Goal: Task Accomplishment & Management: Use online tool/utility

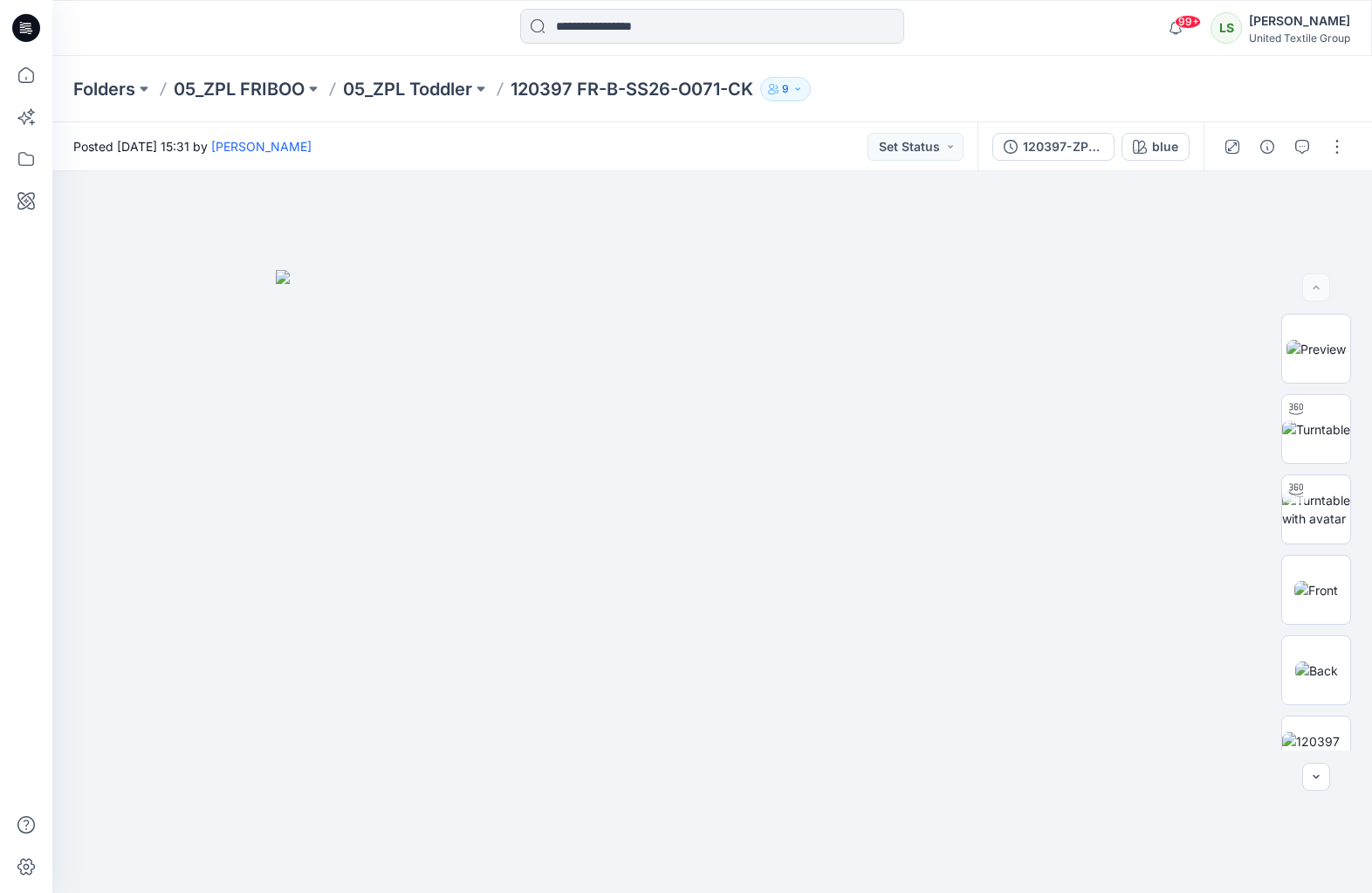
click at [37, 24] on icon at bounding box center [26, 28] width 28 height 28
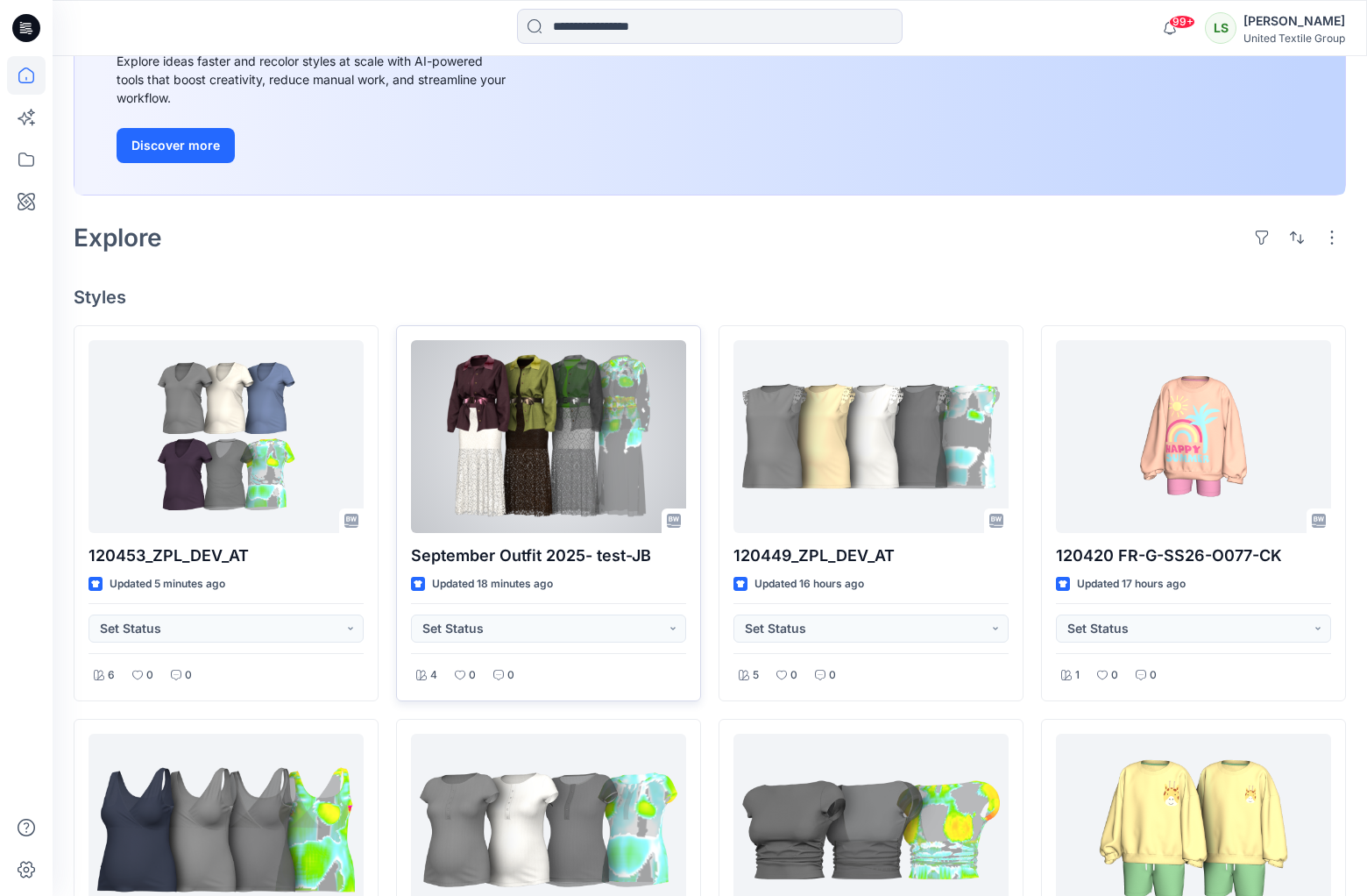
scroll to position [281, 0]
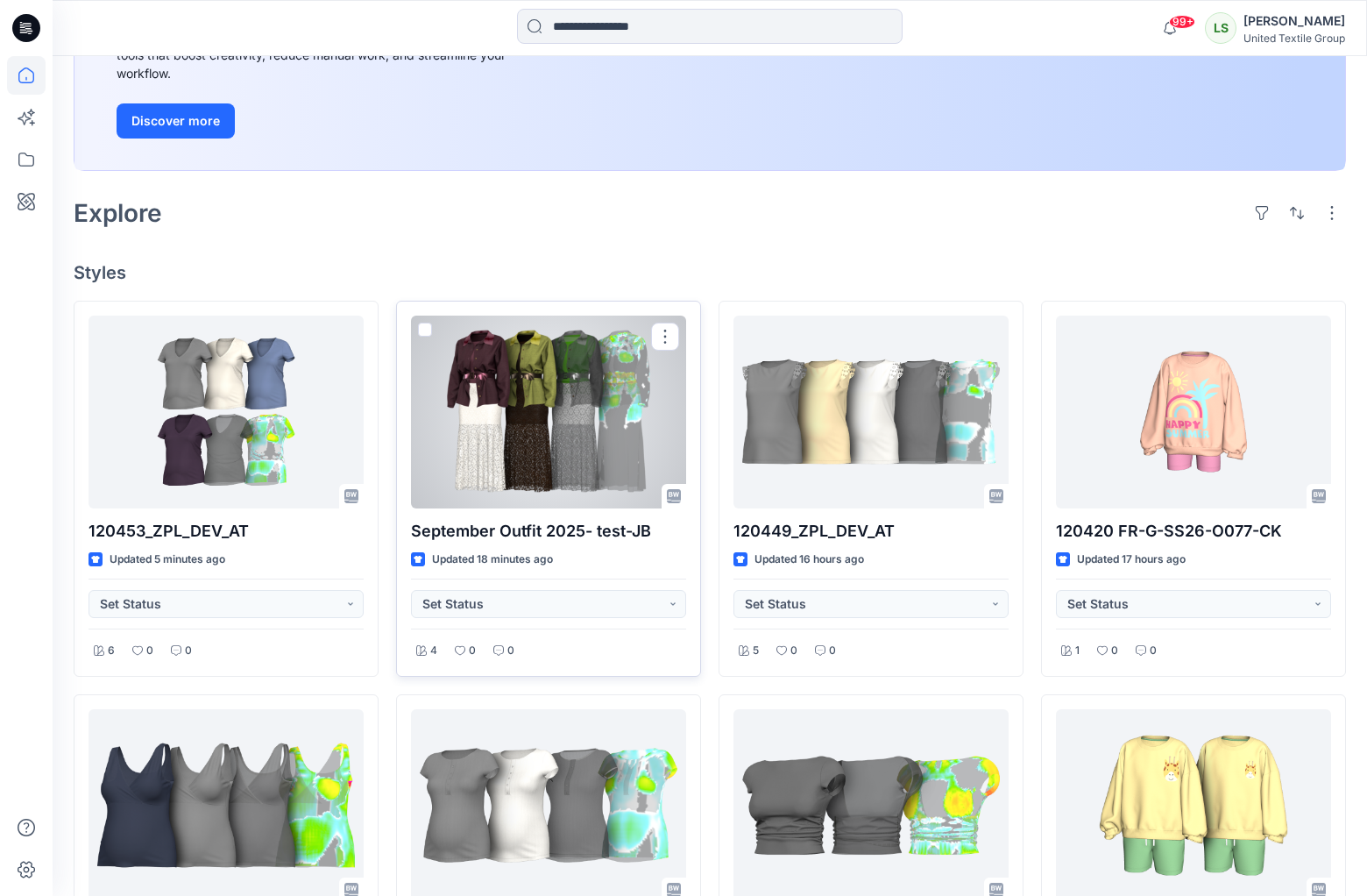
click at [538, 383] on div at bounding box center [549, 412] width 275 height 193
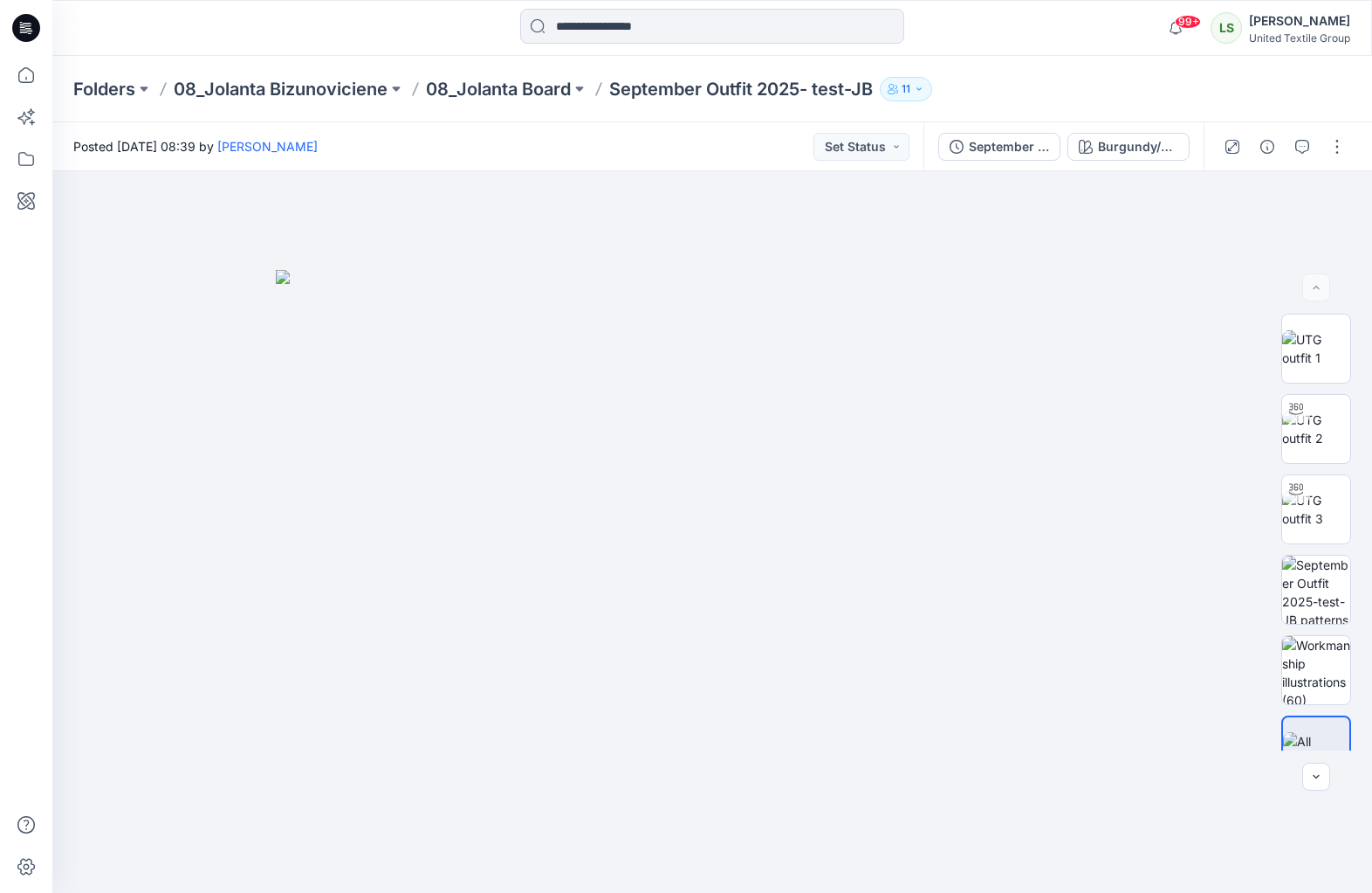
click at [24, 25] on icon at bounding box center [27, 25] width 7 height 1
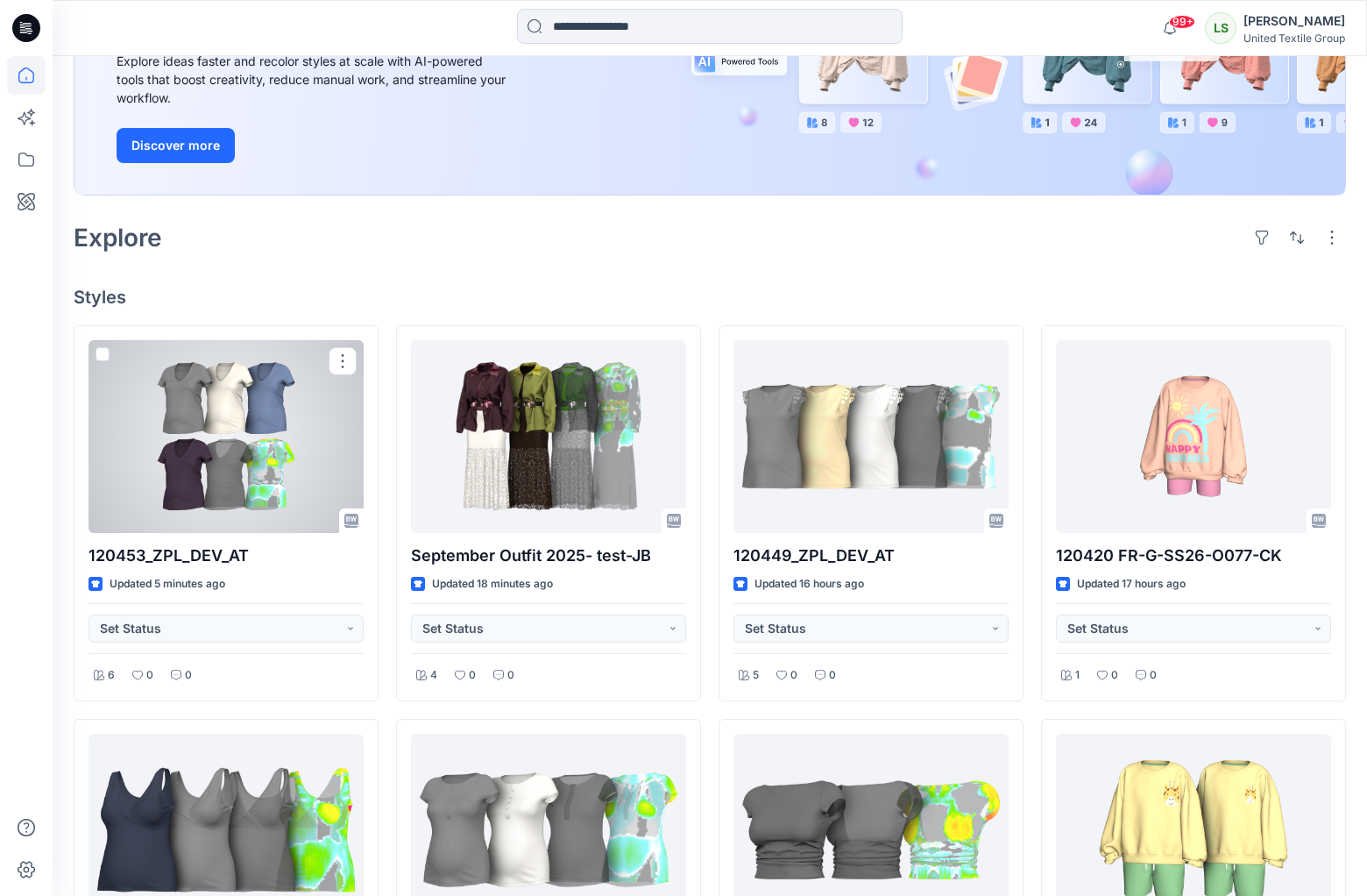
scroll to position [281, 0]
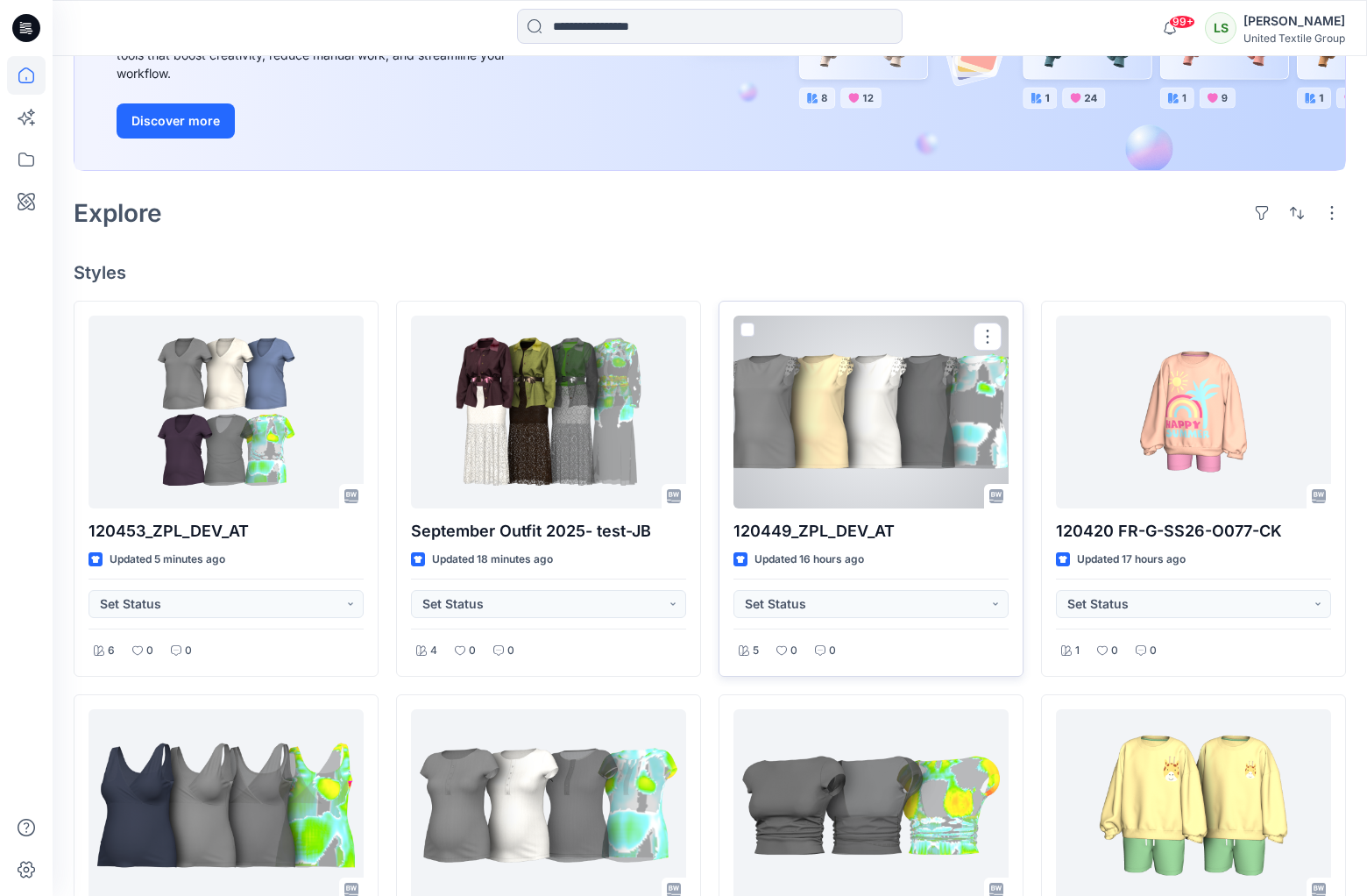
click at [876, 425] on div at bounding box center [871, 412] width 275 height 193
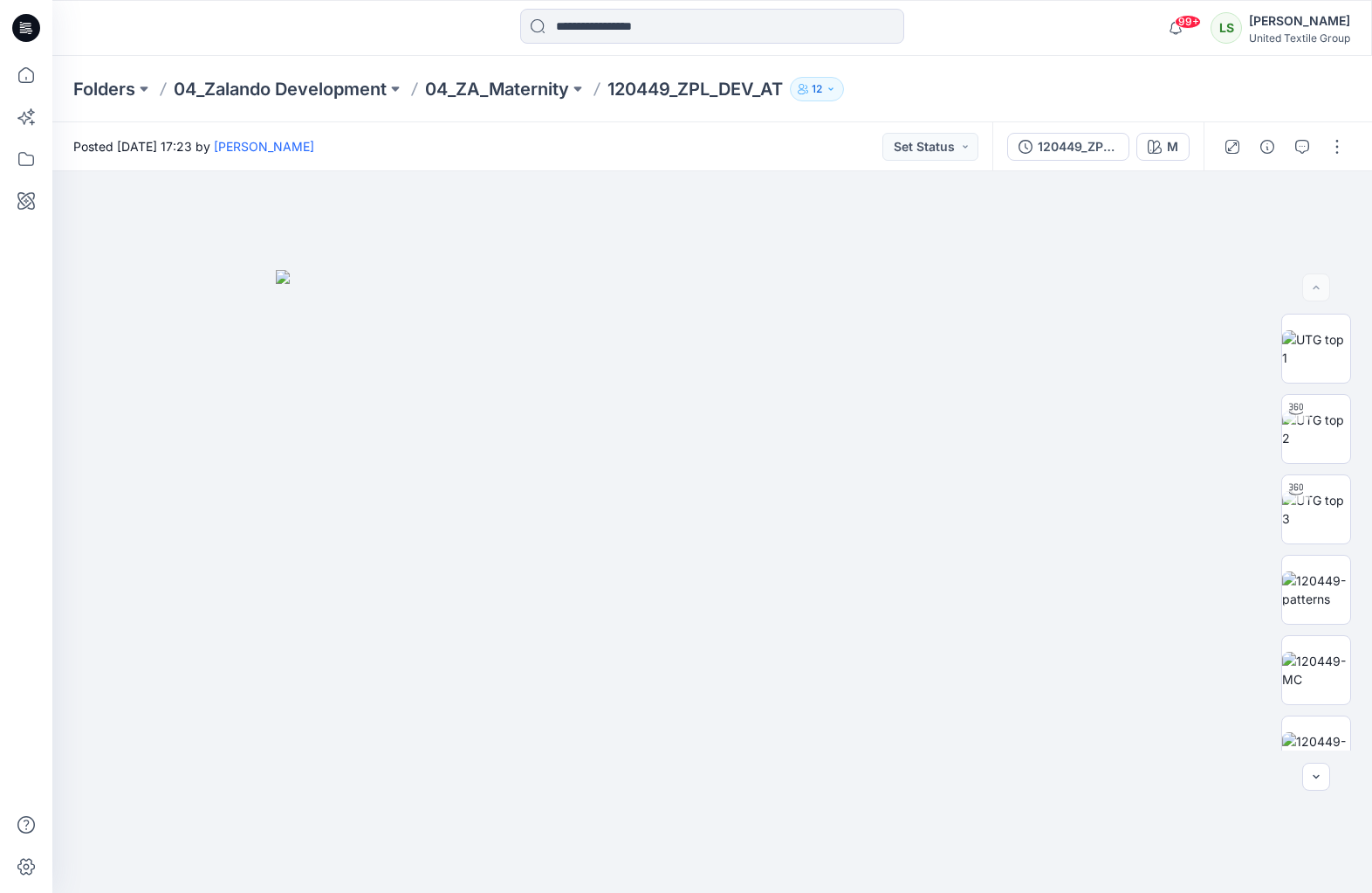
click at [633, 136] on div "Posted Tuesday, September 16, 2025 17:23 by Anastasija Trusakova Set Status" at bounding box center [522, 146] width 940 height 48
click at [947, 77] on div "Folders 04_Zalando Development 04_ZA_Maternity 120449_ZPL_DEV_AT 12" at bounding box center [644, 89] width 1142 height 24
click at [26, 32] on icon at bounding box center [26, 28] width 28 height 28
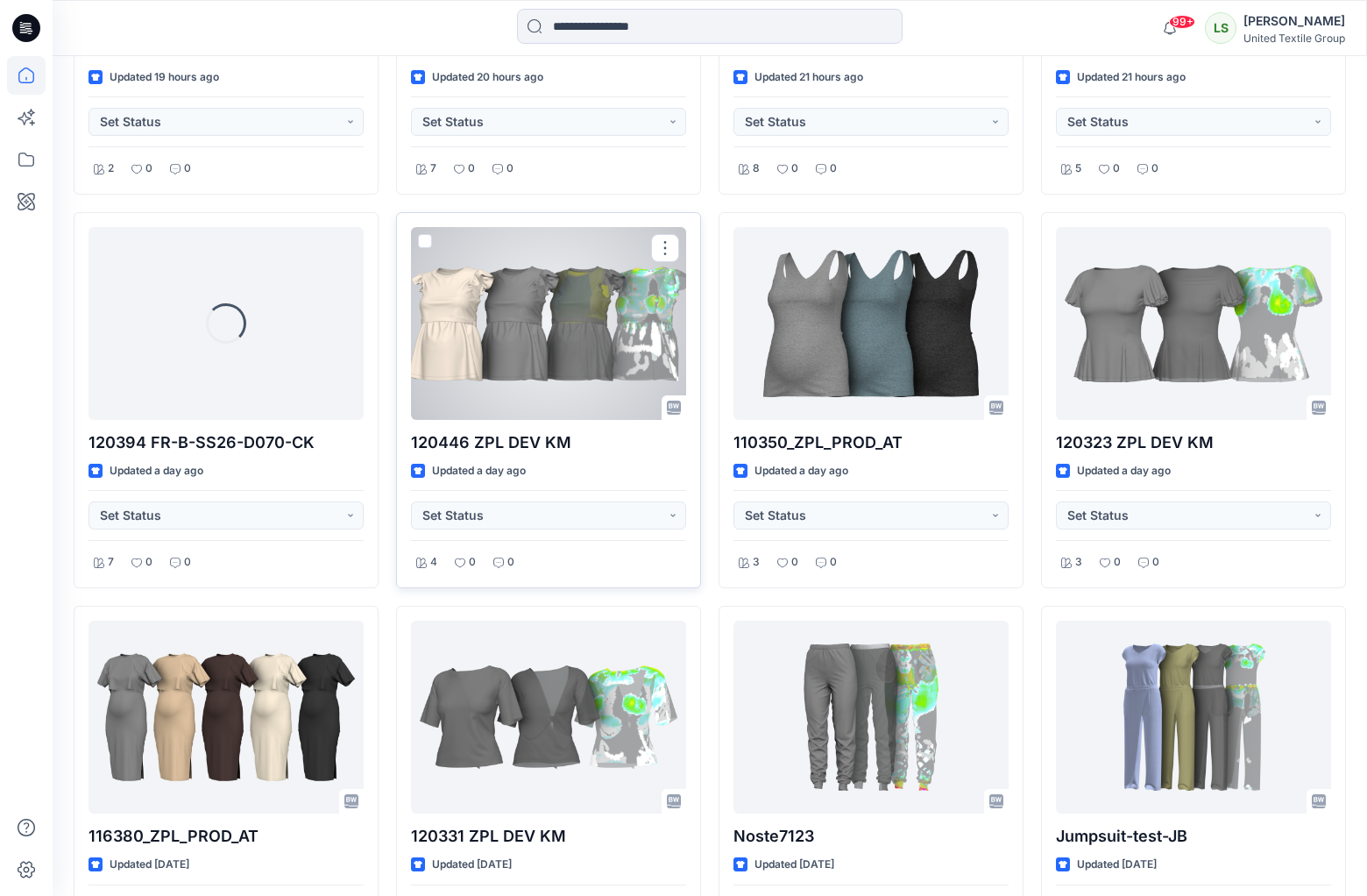
scroll to position [1560, 0]
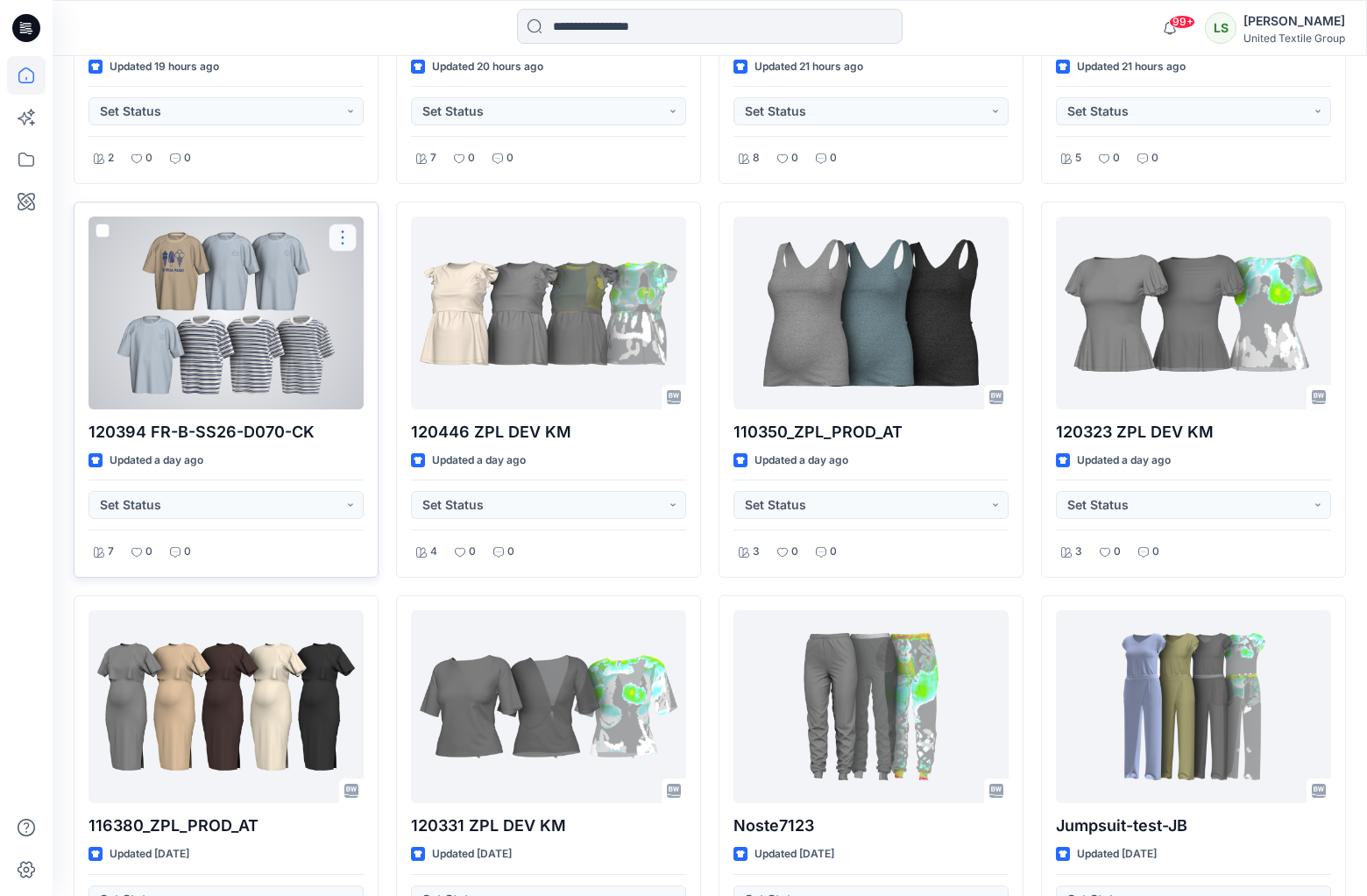
click at [344, 232] on button "button" at bounding box center [343, 238] width 28 height 28
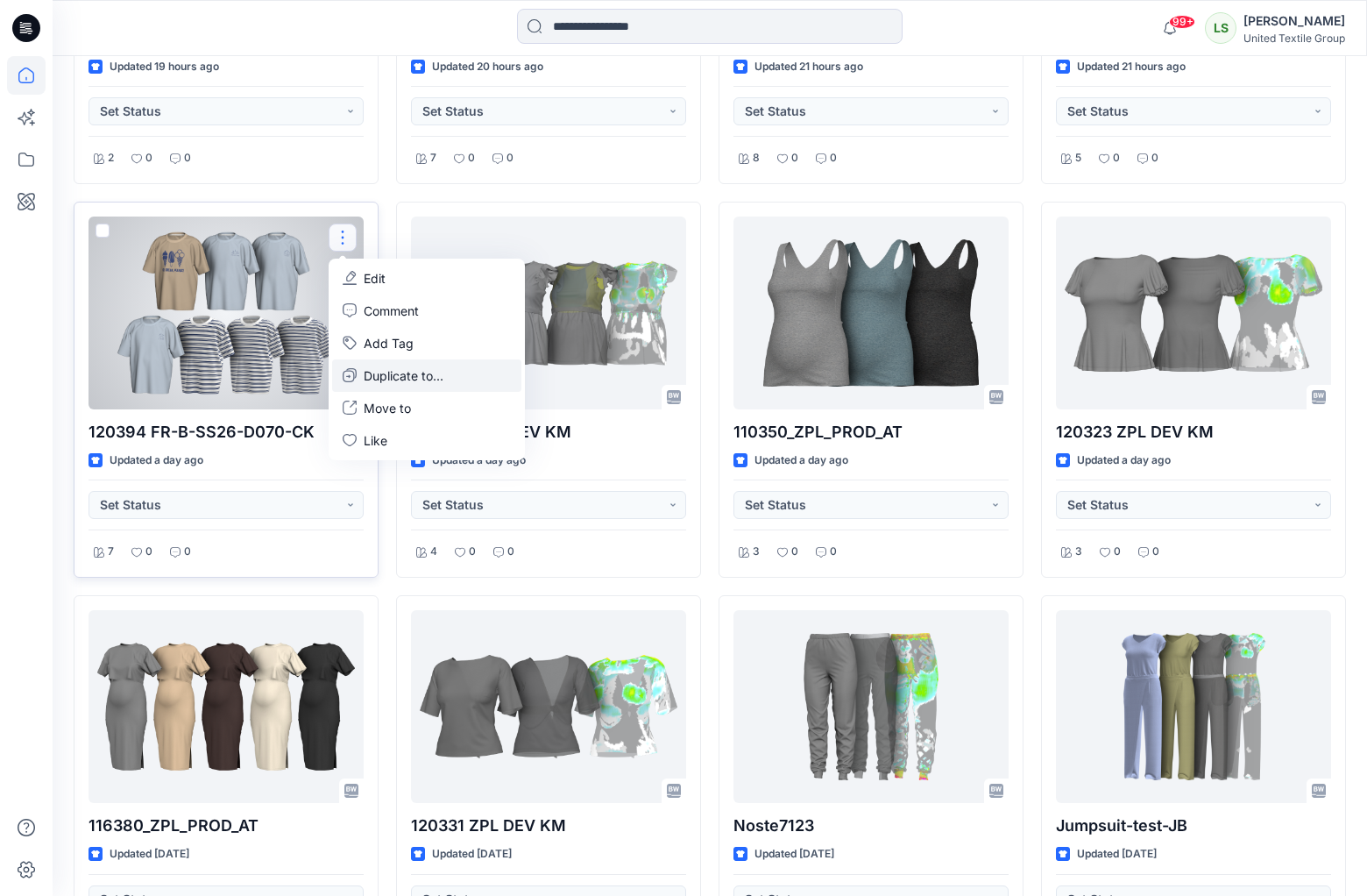
click at [396, 368] on p "Duplicate to..." at bounding box center [403, 375] width 80 height 19
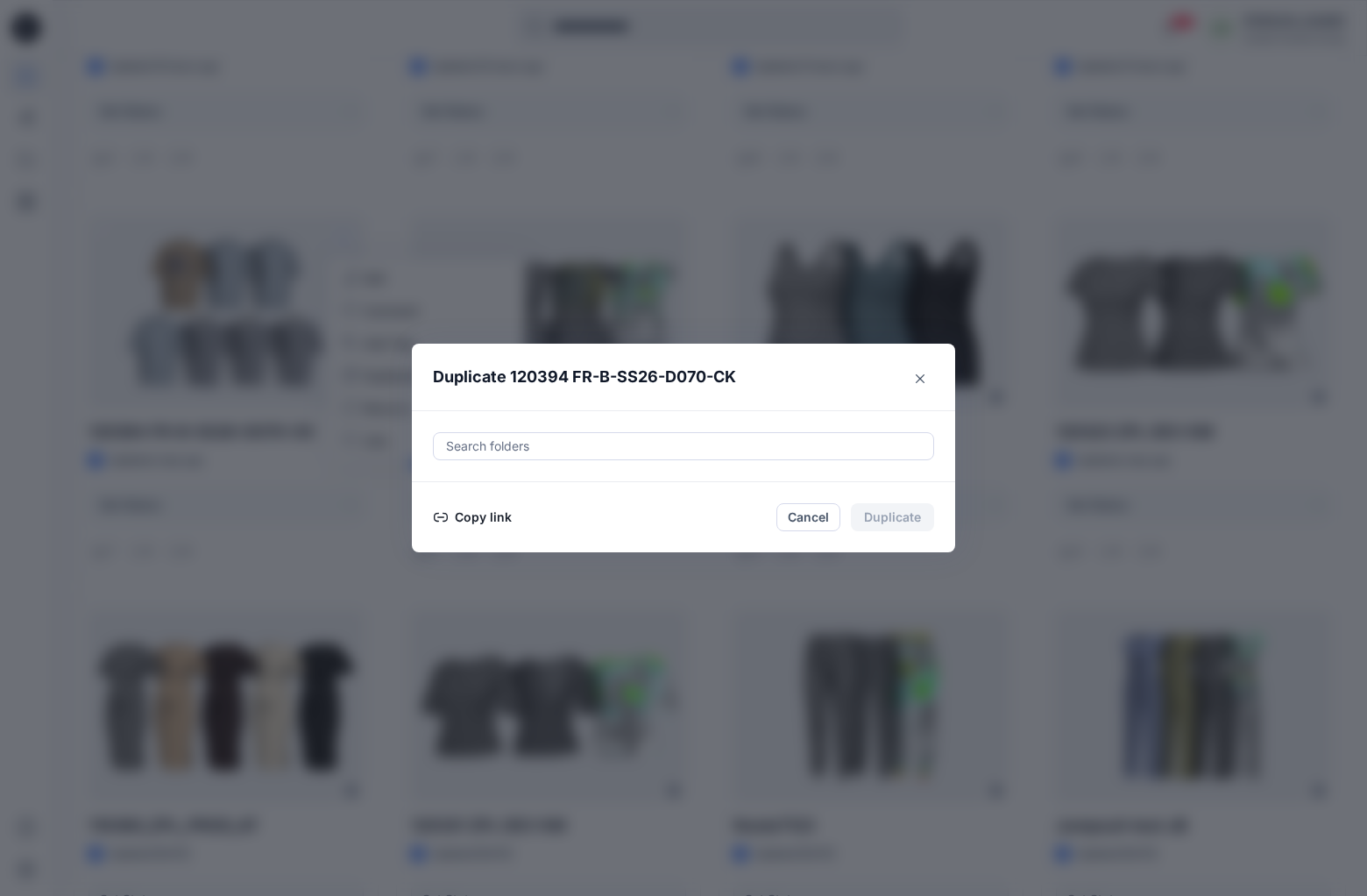
click at [478, 525] on button "Copy link" at bounding box center [472, 517] width 80 height 21
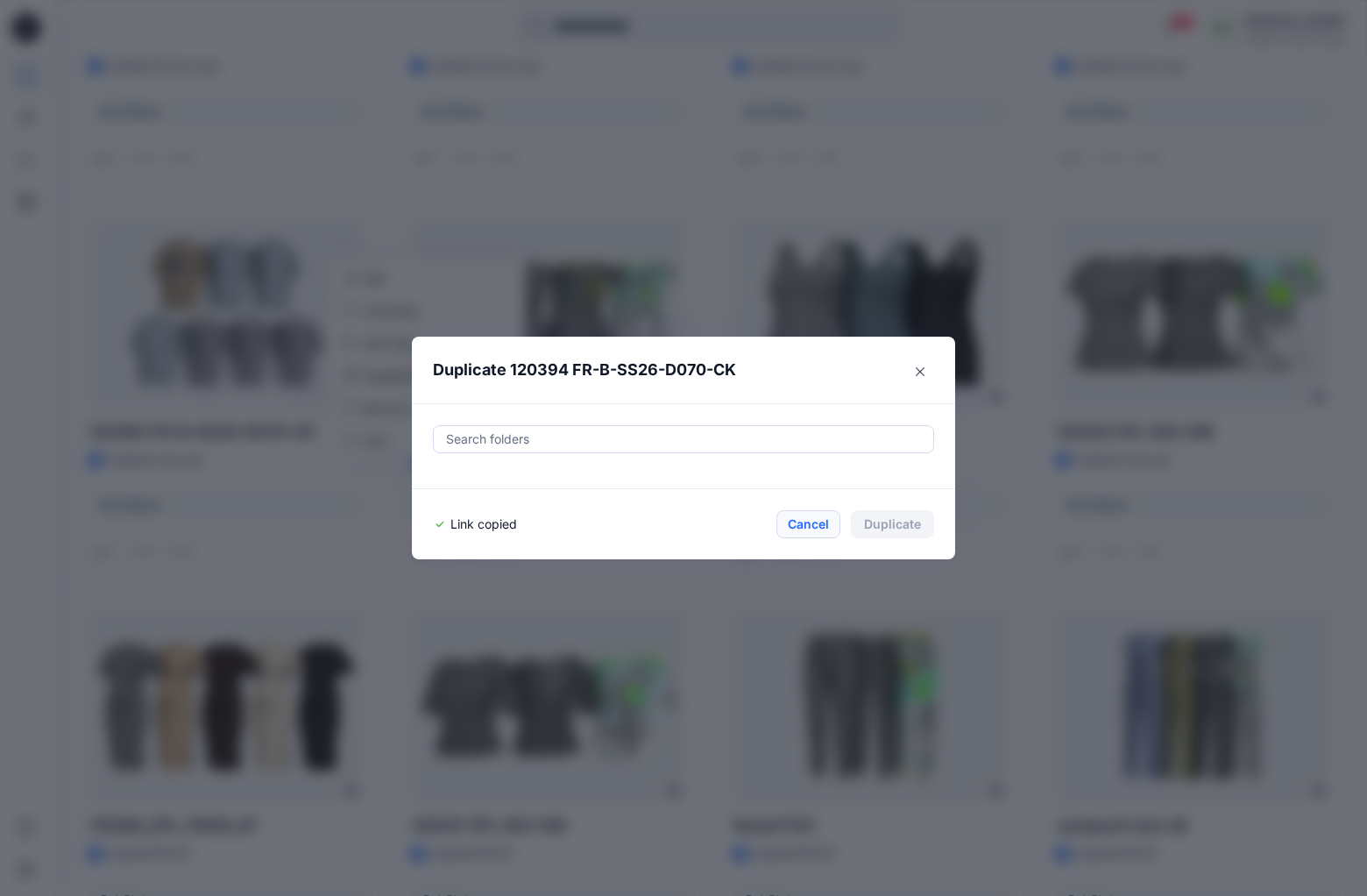
click at [827, 519] on button "Cancel" at bounding box center [808, 524] width 64 height 28
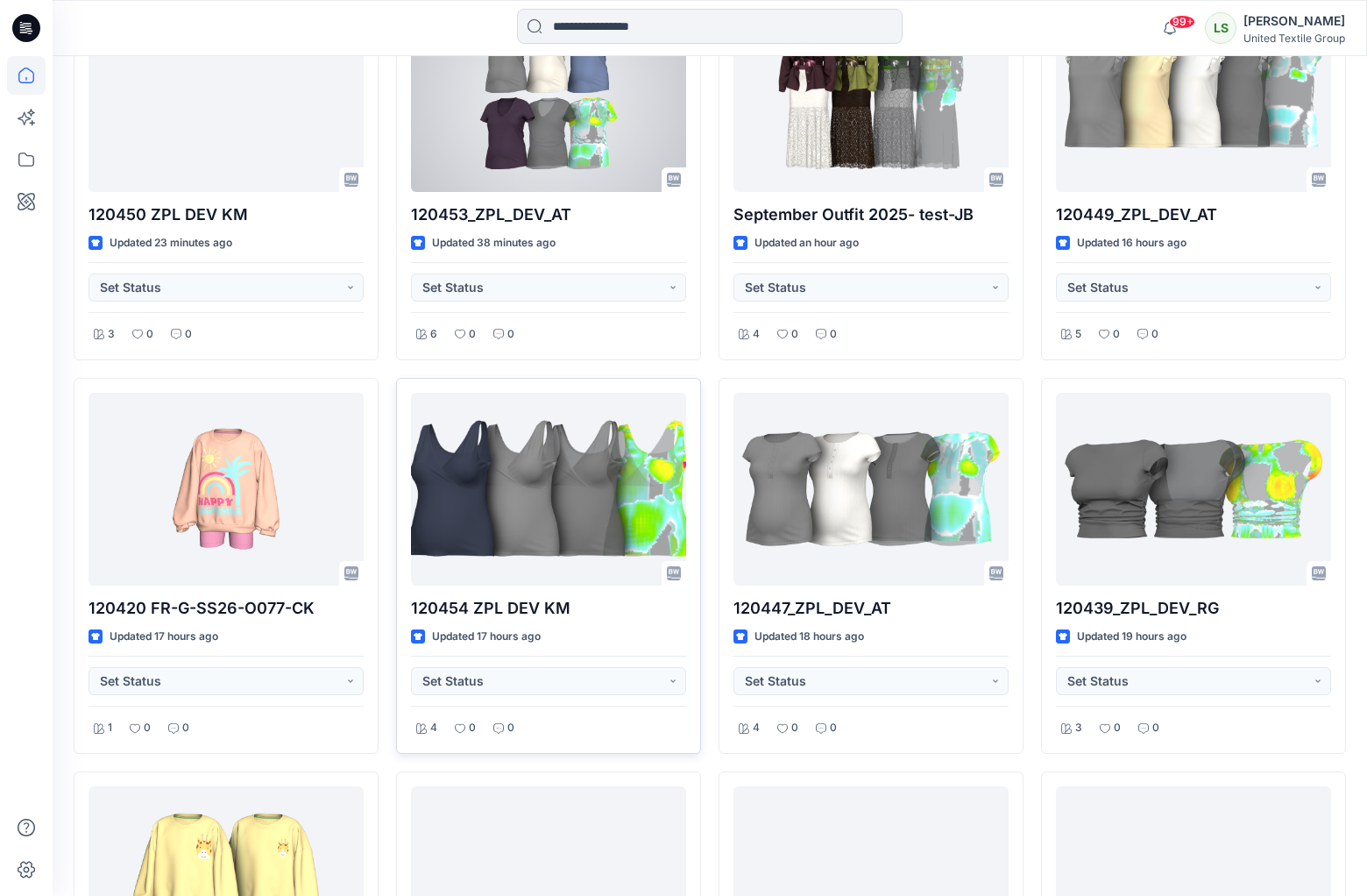
scroll to position [631, 0]
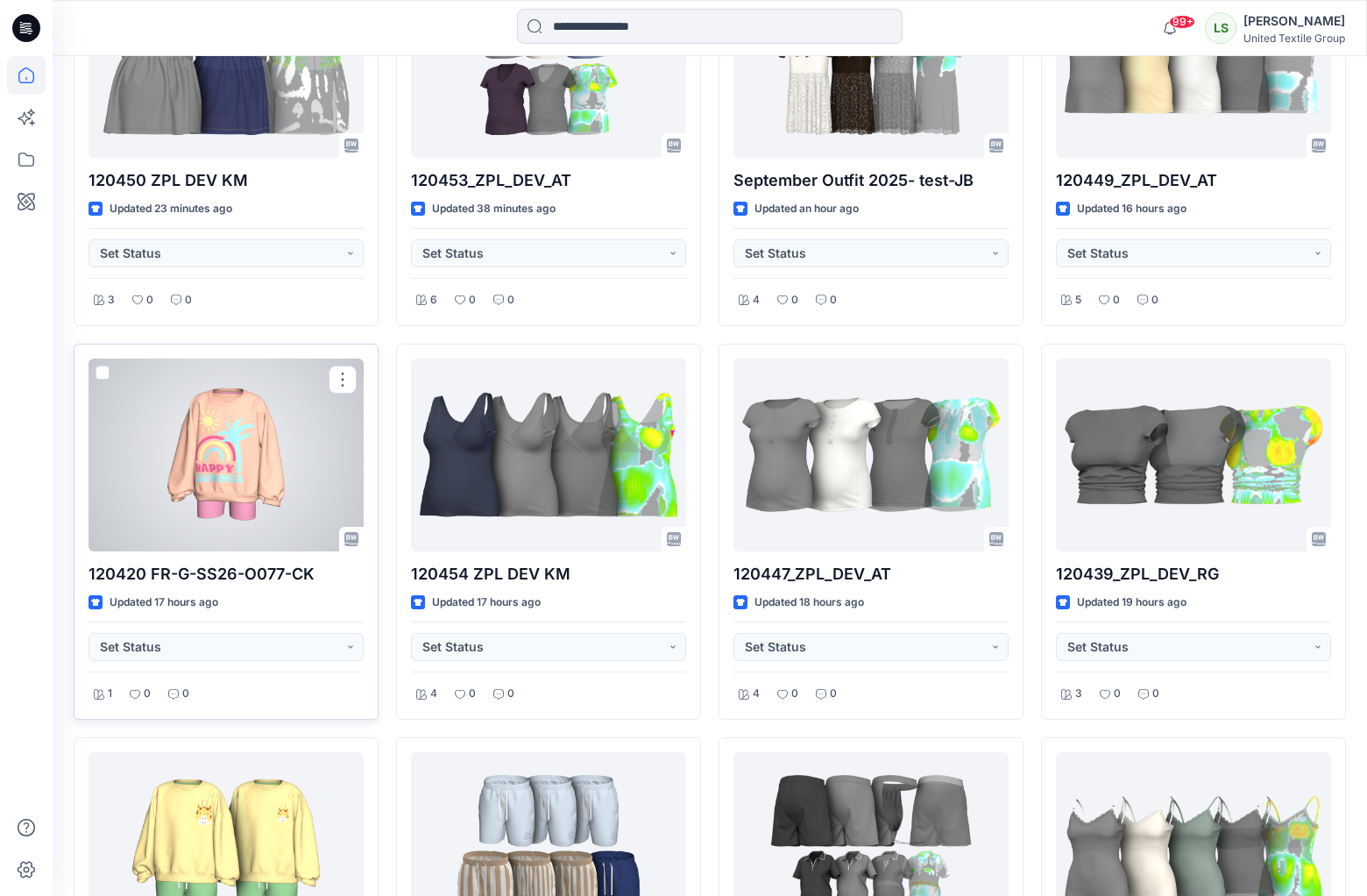
click at [203, 522] on div at bounding box center [227, 455] width 275 height 193
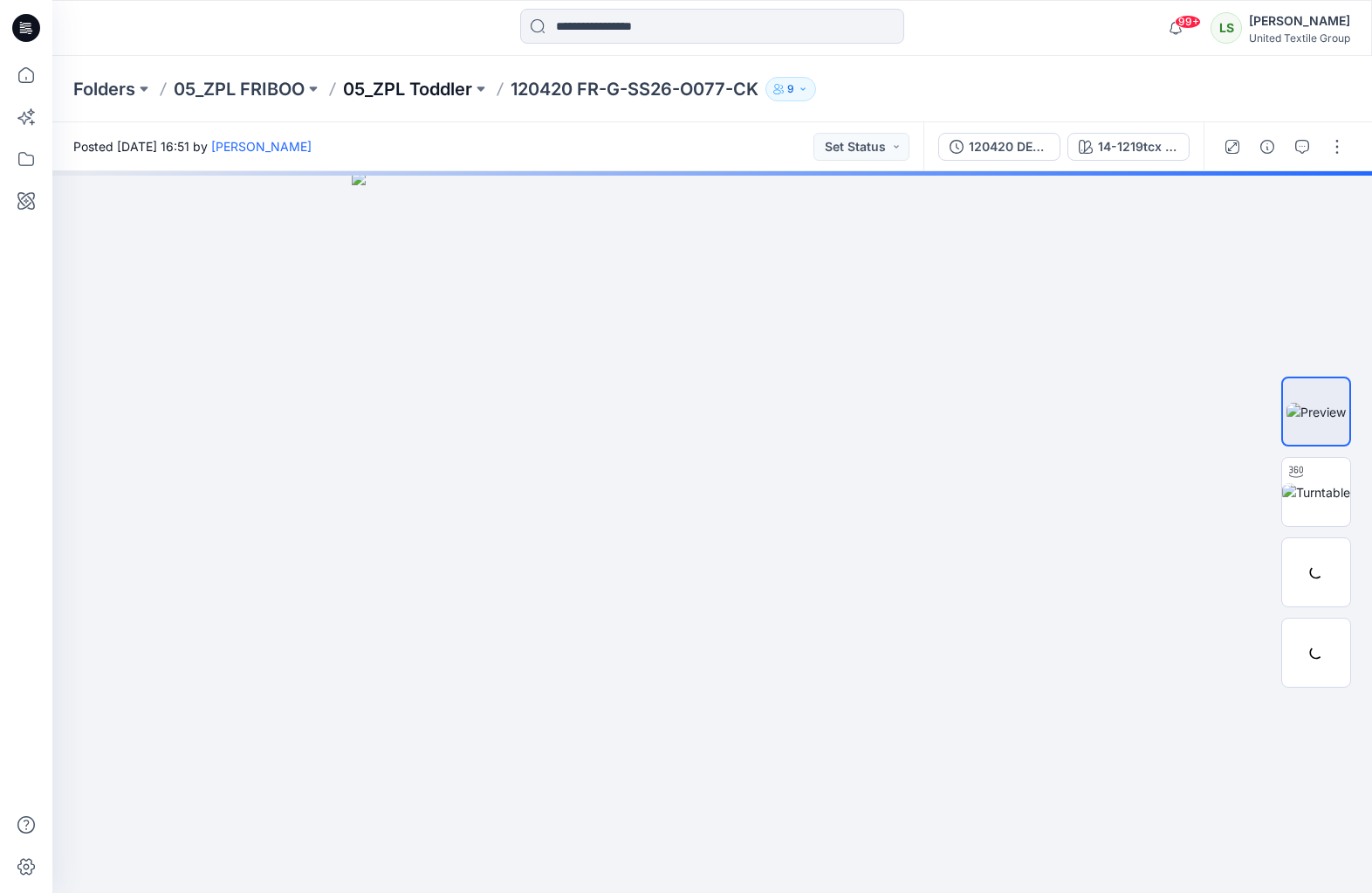
click at [396, 91] on p "05_ZPL Toddler" at bounding box center [408, 89] width 130 height 24
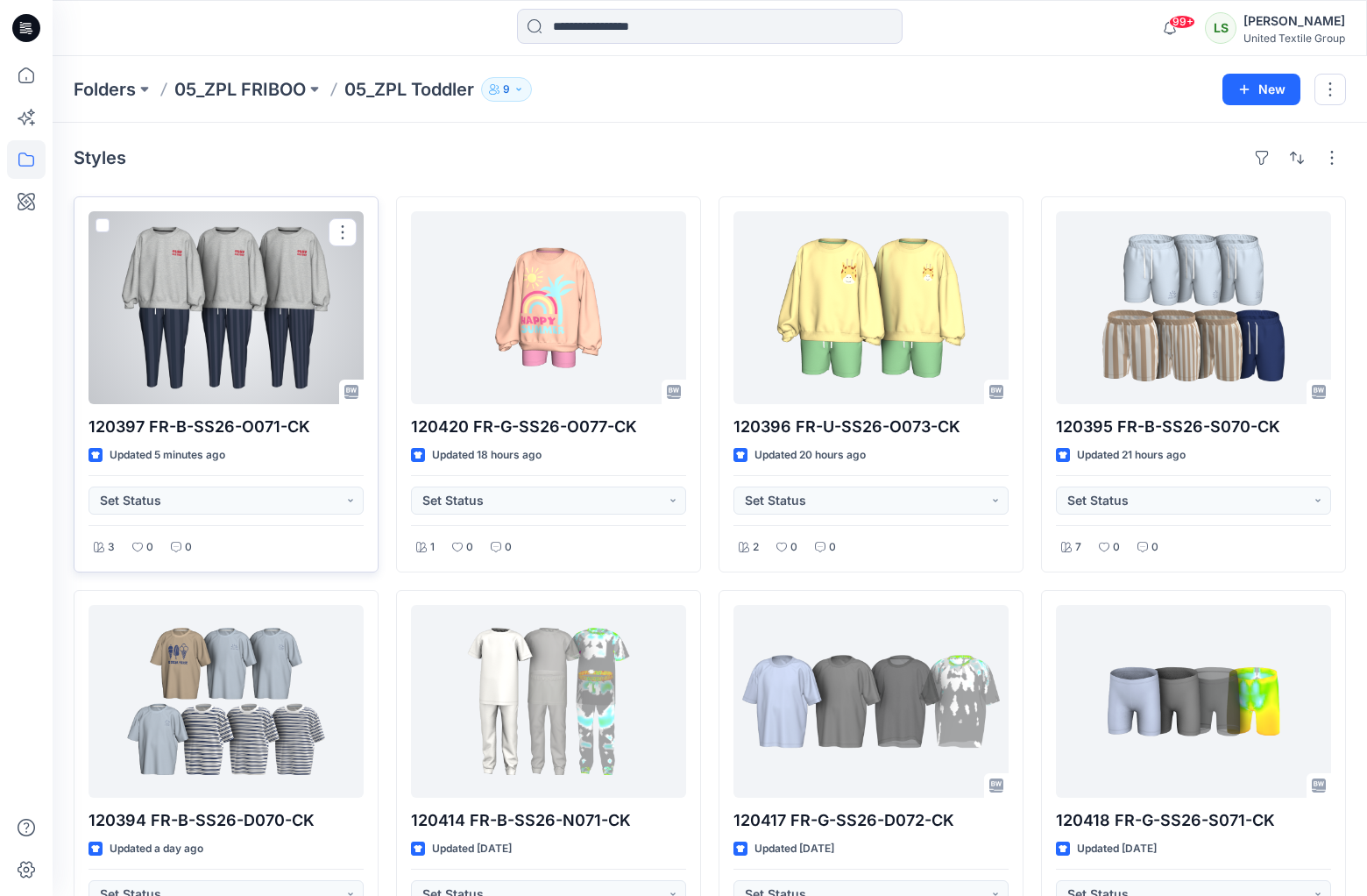
click at [228, 349] on div at bounding box center [227, 308] width 275 height 193
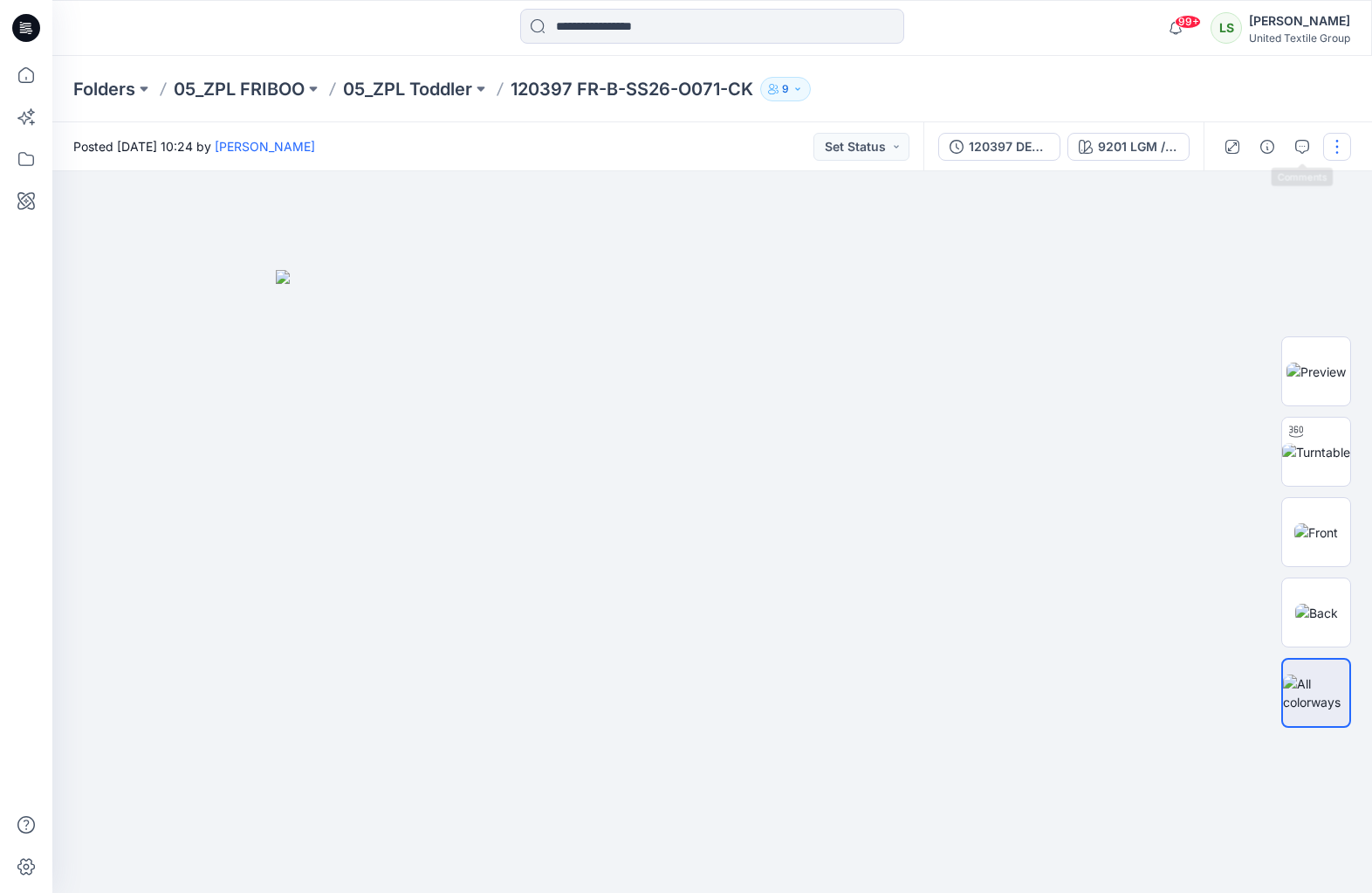
click at [1338, 144] on button "button" at bounding box center [1337, 147] width 28 height 28
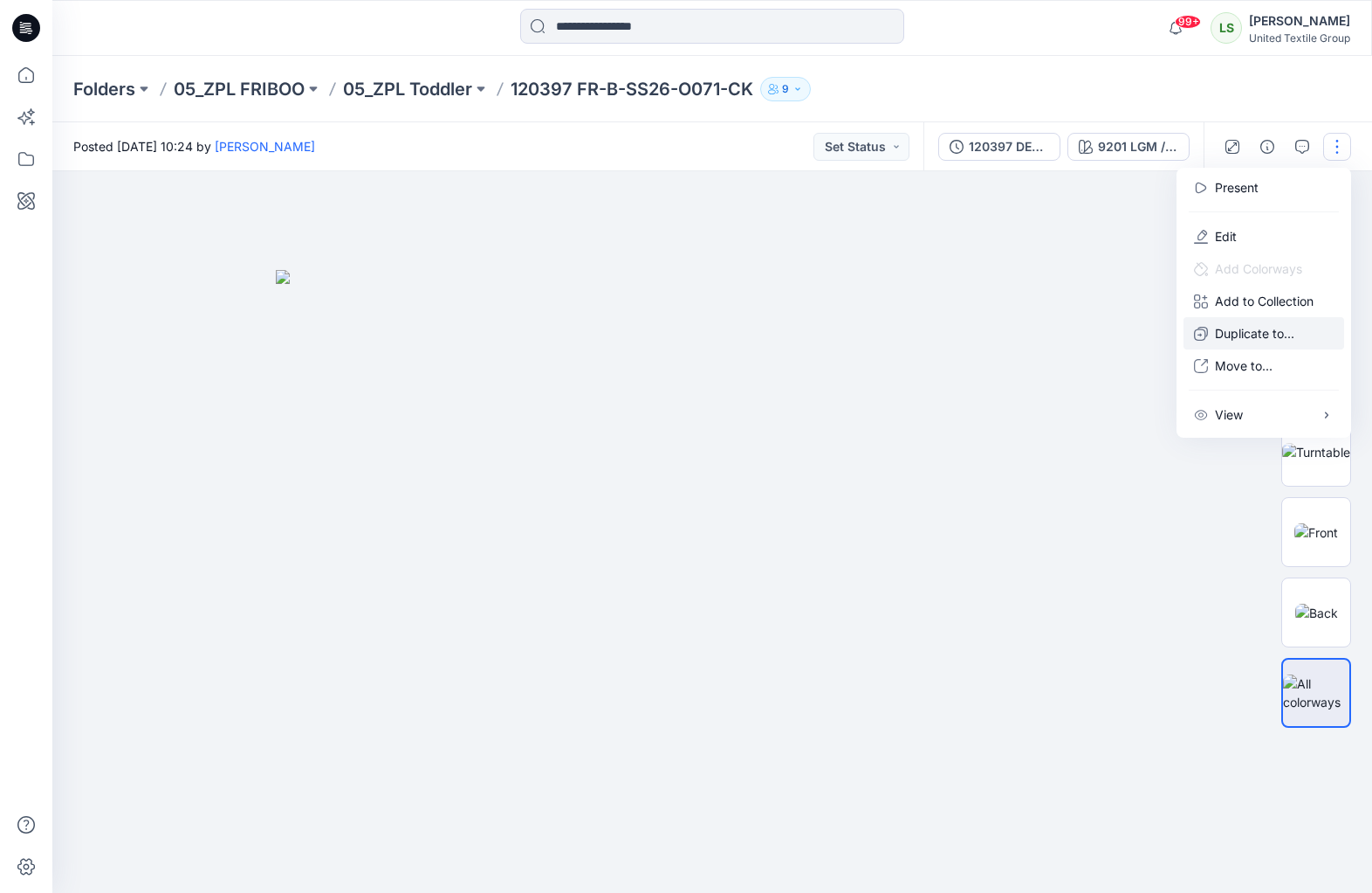
click at [1249, 326] on p "Duplicate to..." at bounding box center [1254, 333] width 79 height 19
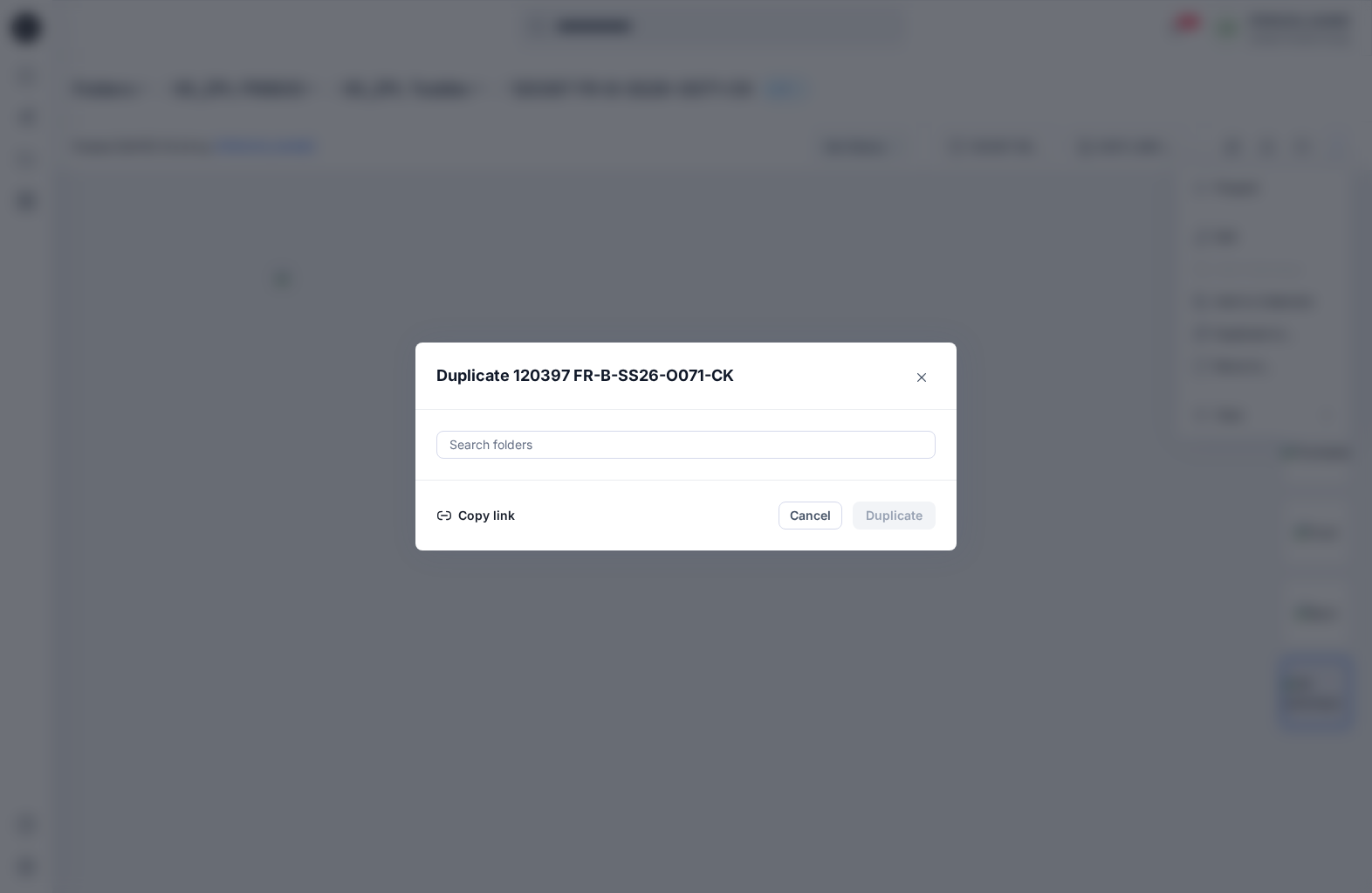
click at [468, 521] on button "Copy link" at bounding box center [476, 515] width 79 height 21
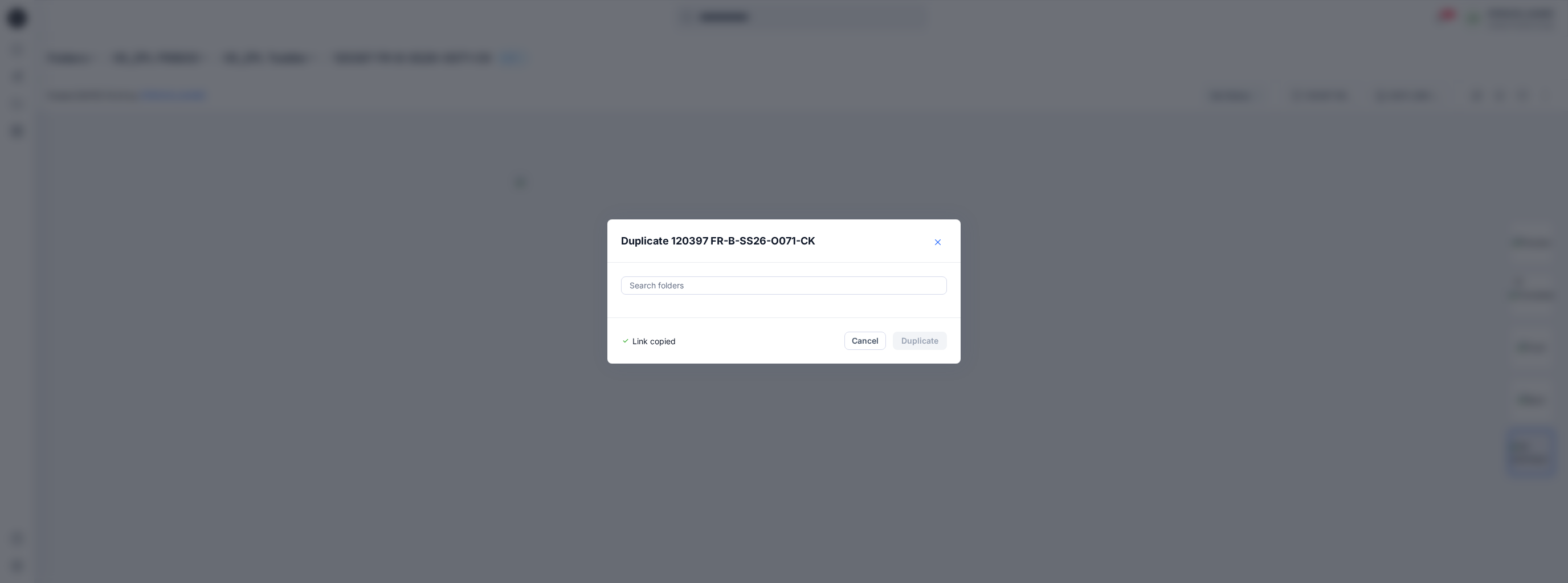
click at [888, 245] on button "Close" at bounding box center [938, 242] width 18 height 18
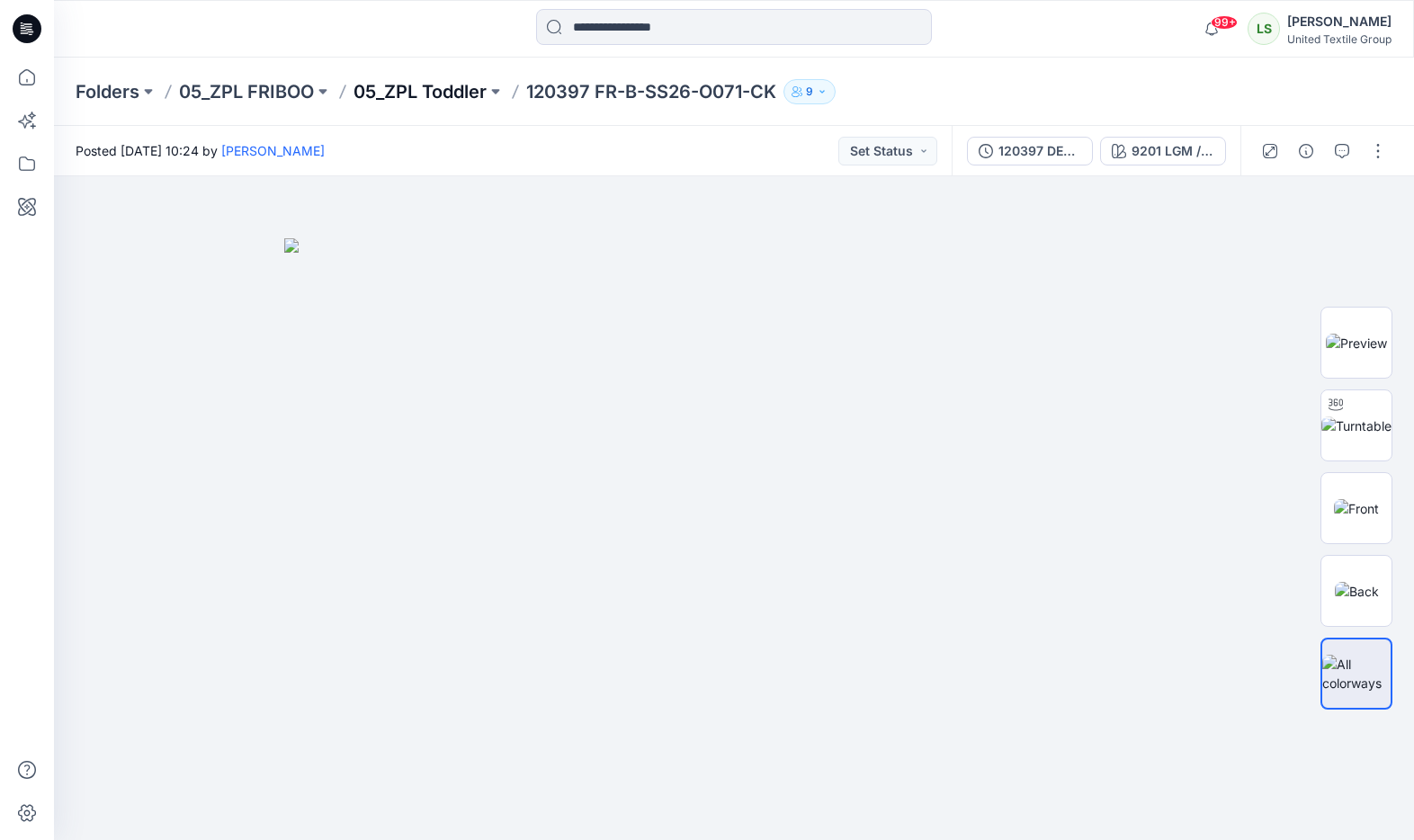
click at [435, 92] on p "05_ZPL Toddler" at bounding box center [420, 91] width 134 height 25
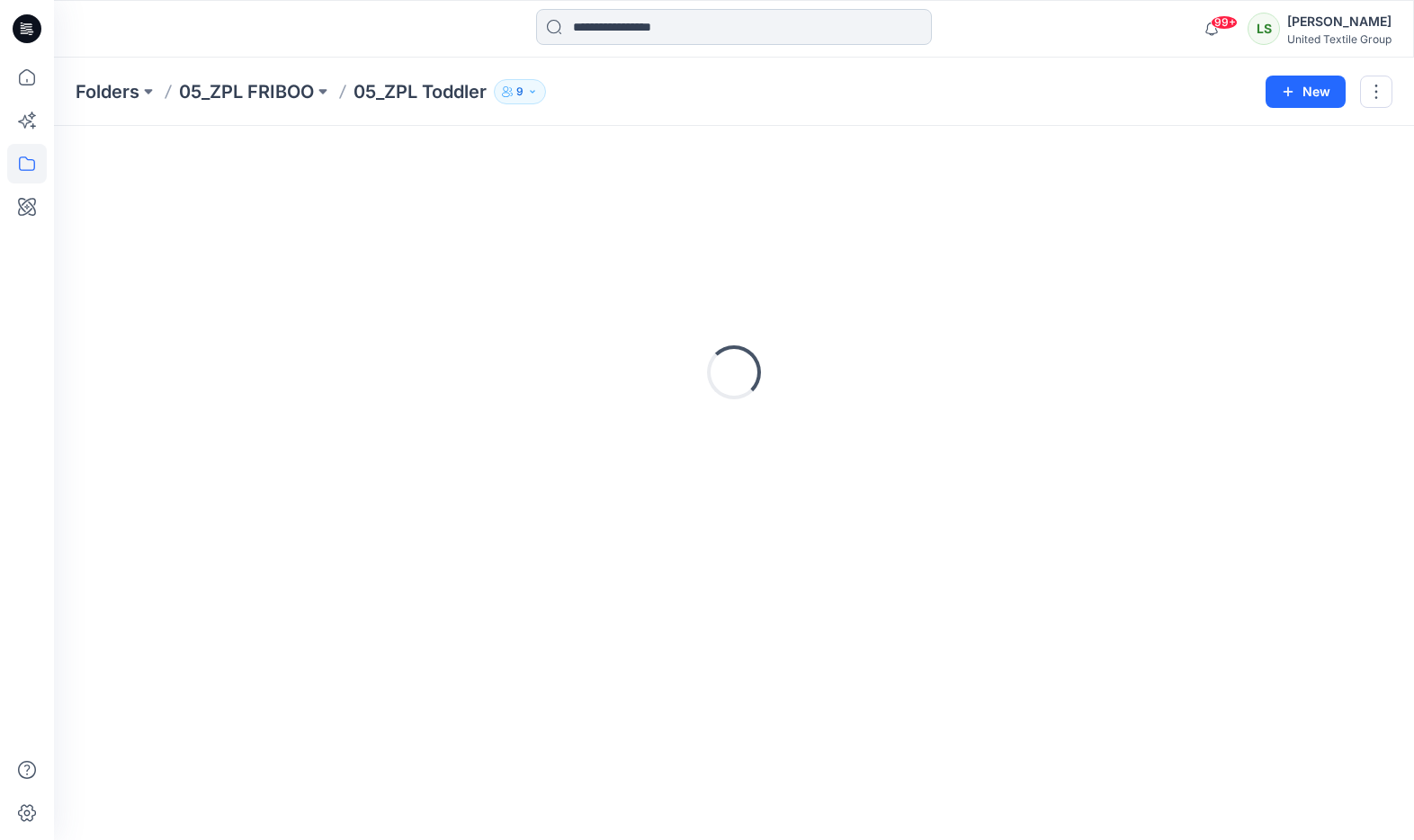
click at [611, 29] on input at bounding box center [734, 26] width 396 height 36
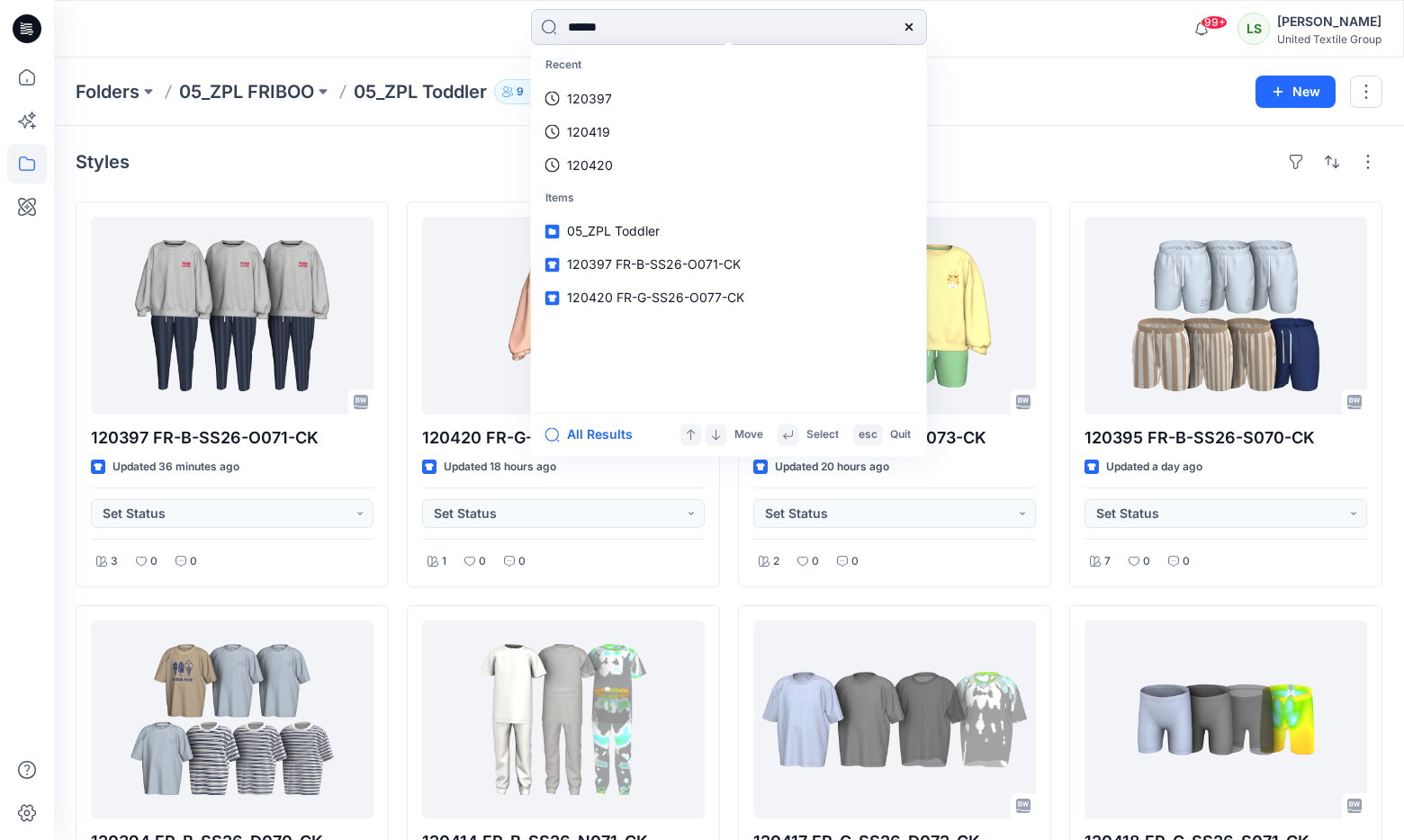
type input "******"
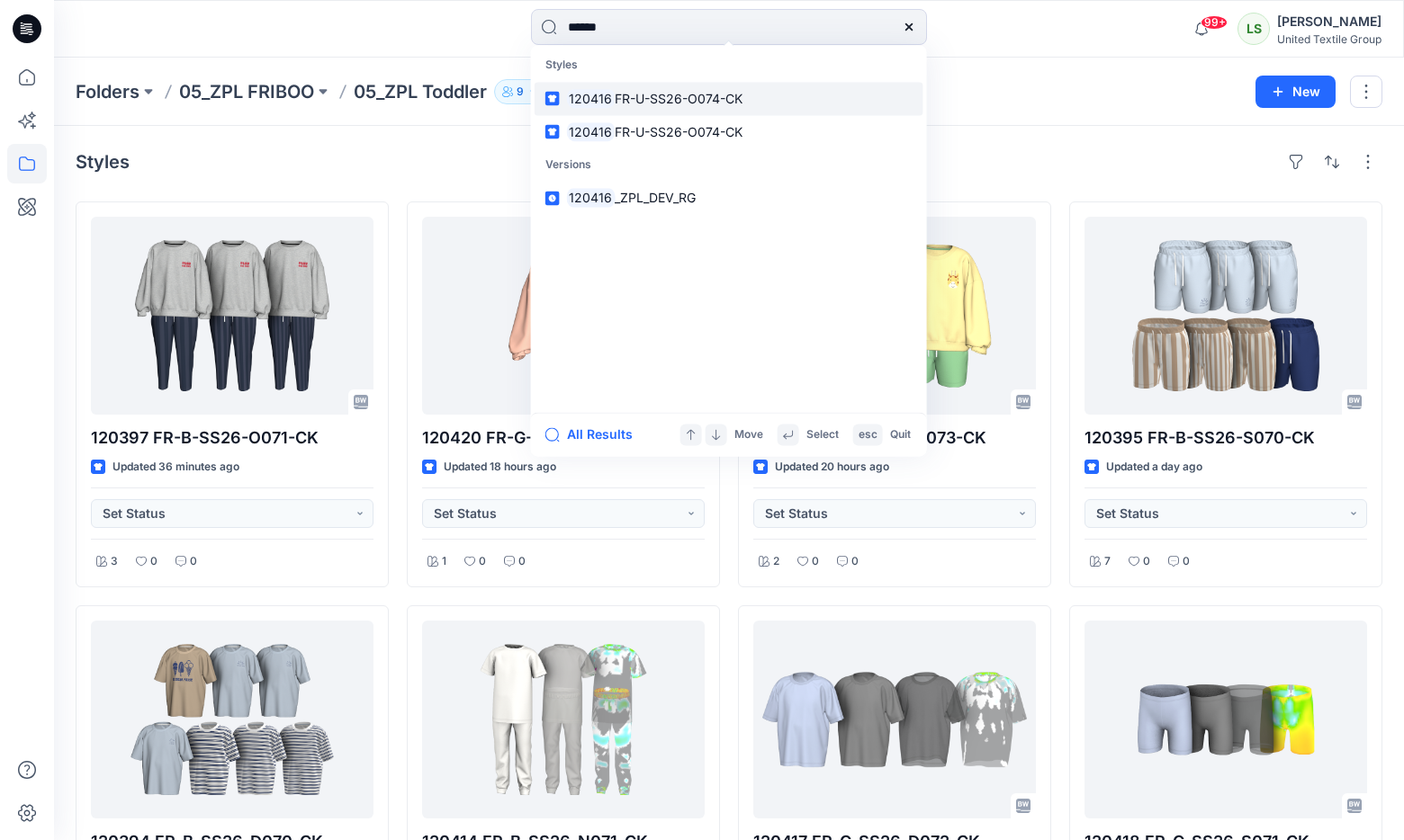
click at [669, 100] on span "FR-U-SS26-O074-CK" at bounding box center [678, 99] width 128 height 15
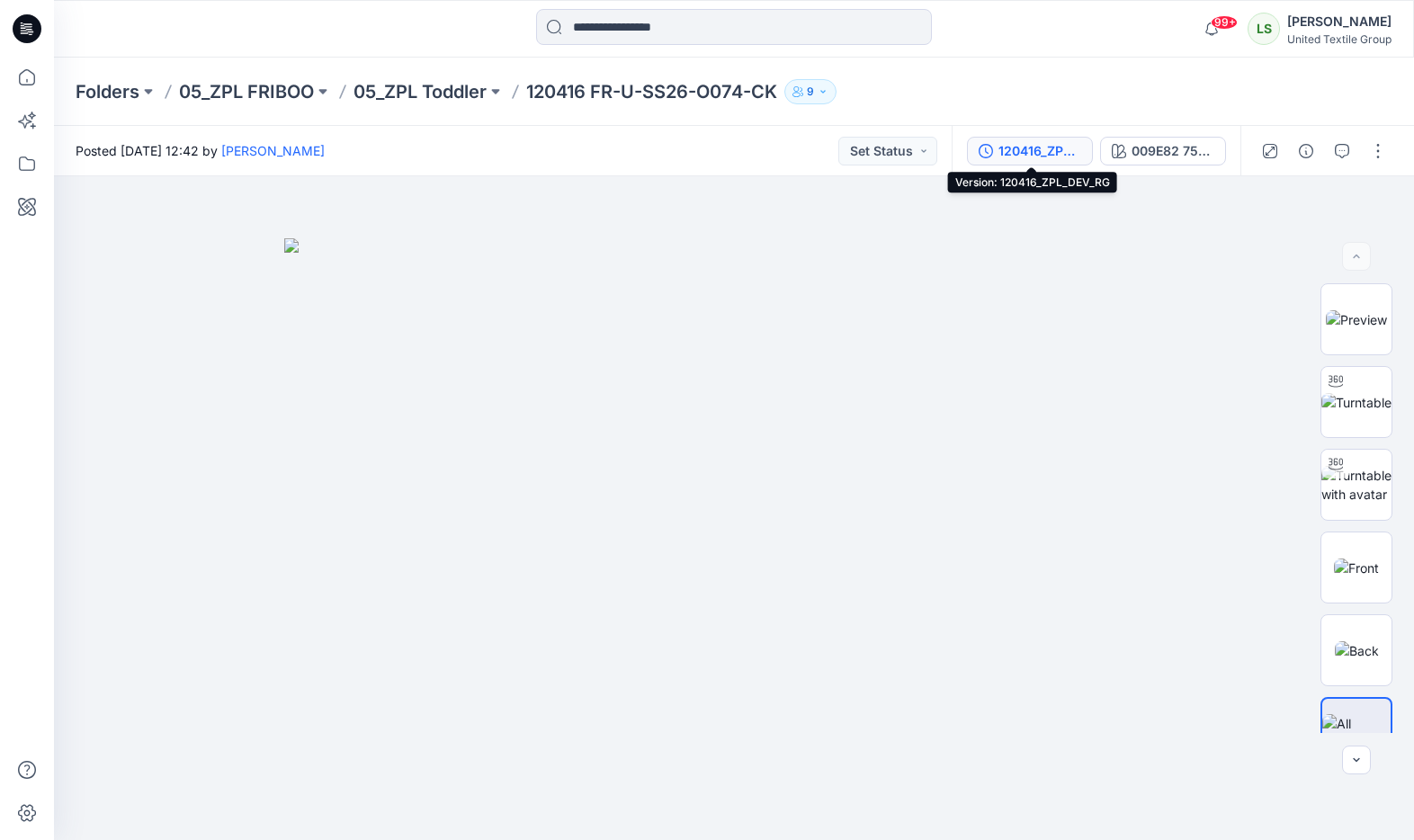
click at [1030, 152] on div "120416_ZPL_DEV_RG" at bounding box center [1040, 151] width 83 height 20
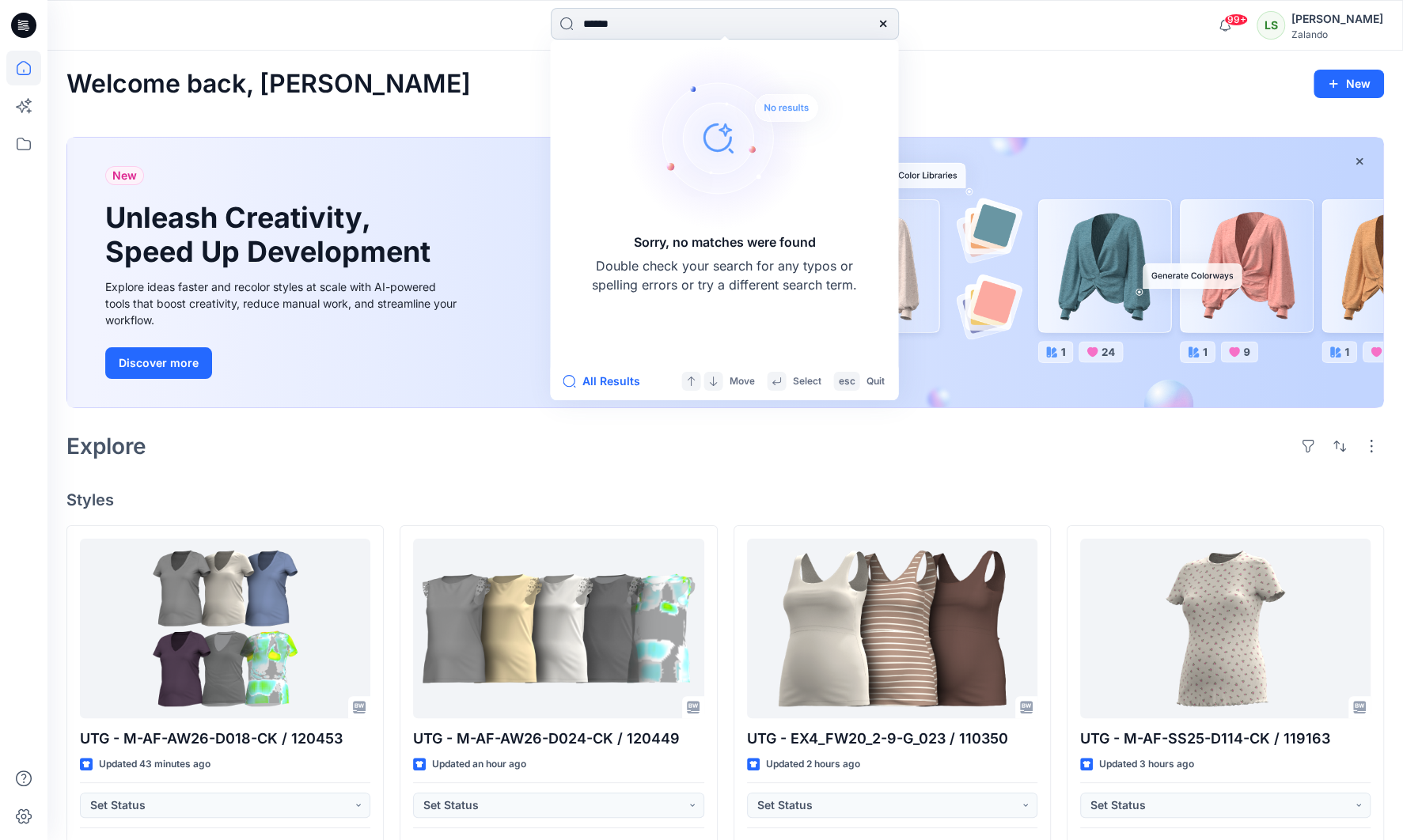
type input "******"
